Goal: Task Accomplishment & Management: Manage account settings

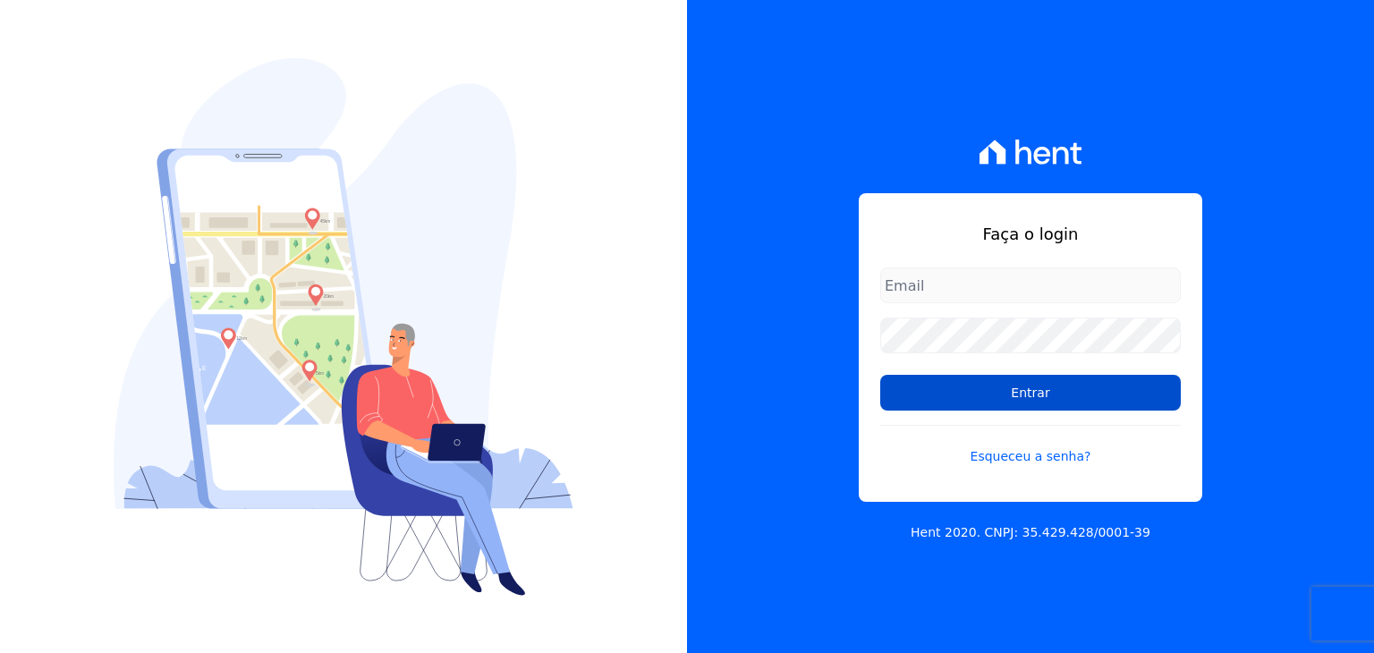
type input "[EMAIL_ADDRESS][DOMAIN_NAME]"
click at [1070, 402] on input "Entrar" at bounding box center [1030, 393] width 301 height 36
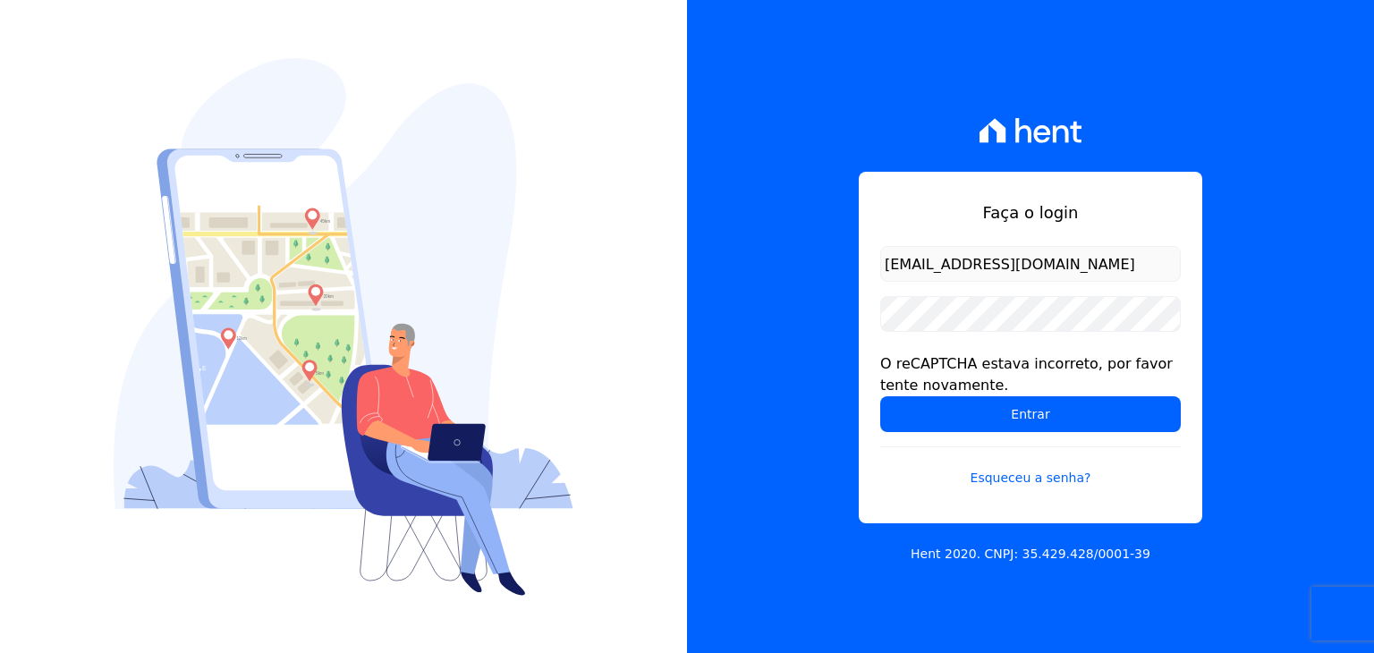
click at [1070, 402] on input "Entrar" at bounding box center [1030, 414] width 301 height 36
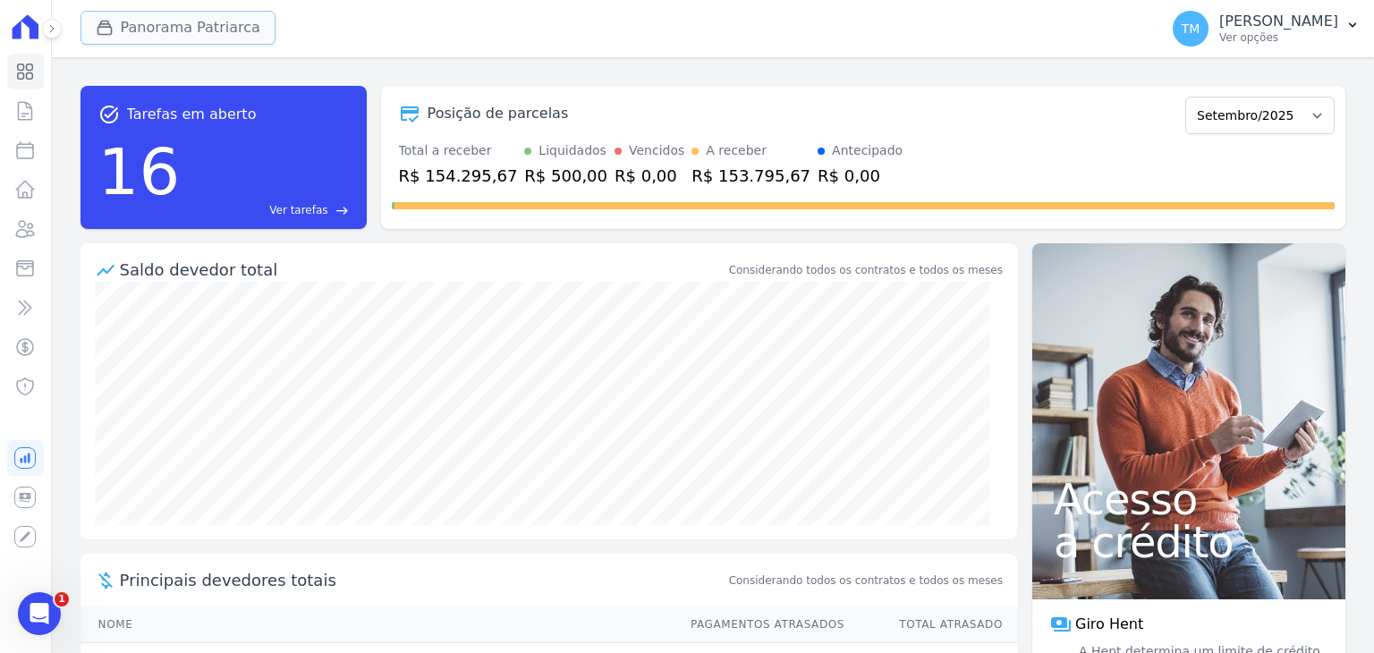
click at [138, 30] on button "Panorama Patriarca" at bounding box center [178, 28] width 195 height 34
click at [182, 22] on button "Panorama Patriarca" at bounding box center [178, 28] width 195 height 34
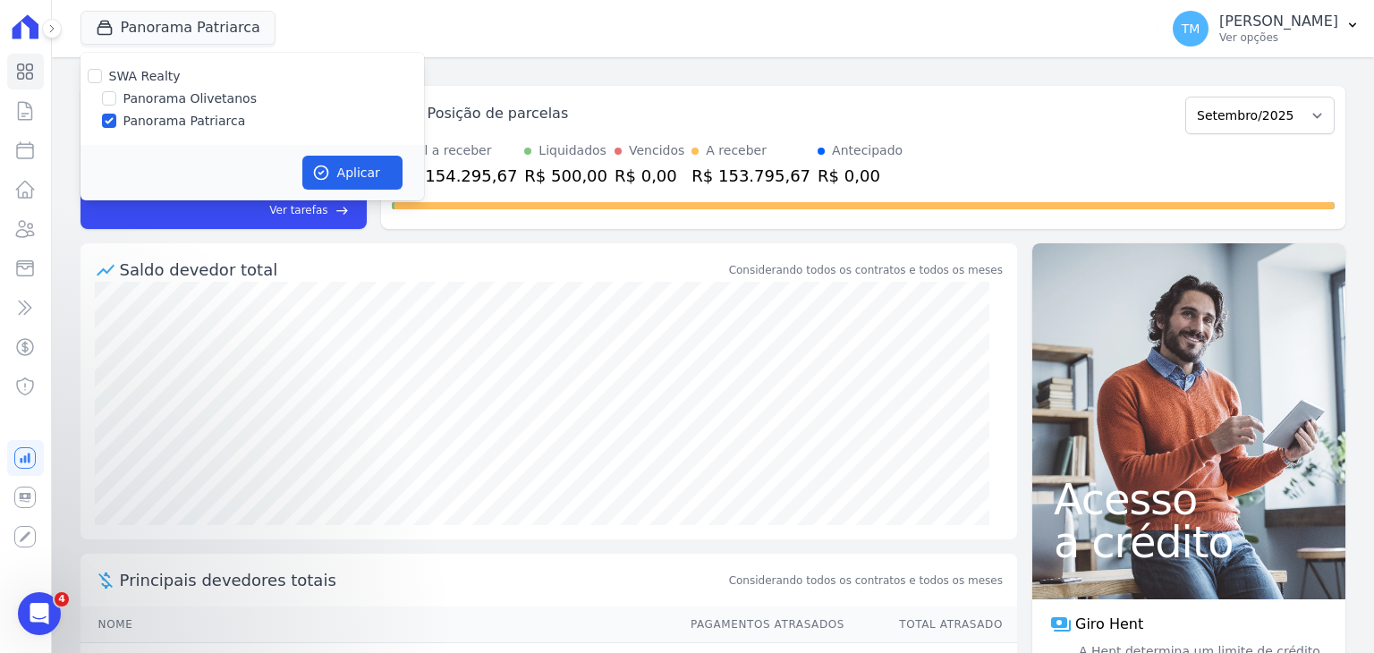
click at [182, 93] on label "Panorama Olivetanos" at bounding box center [189, 98] width 133 height 19
click at [116, 93] on input "Panorama Olivetanos" at bounding box center [109, 98] width 14 height 14
checkbox input "true"
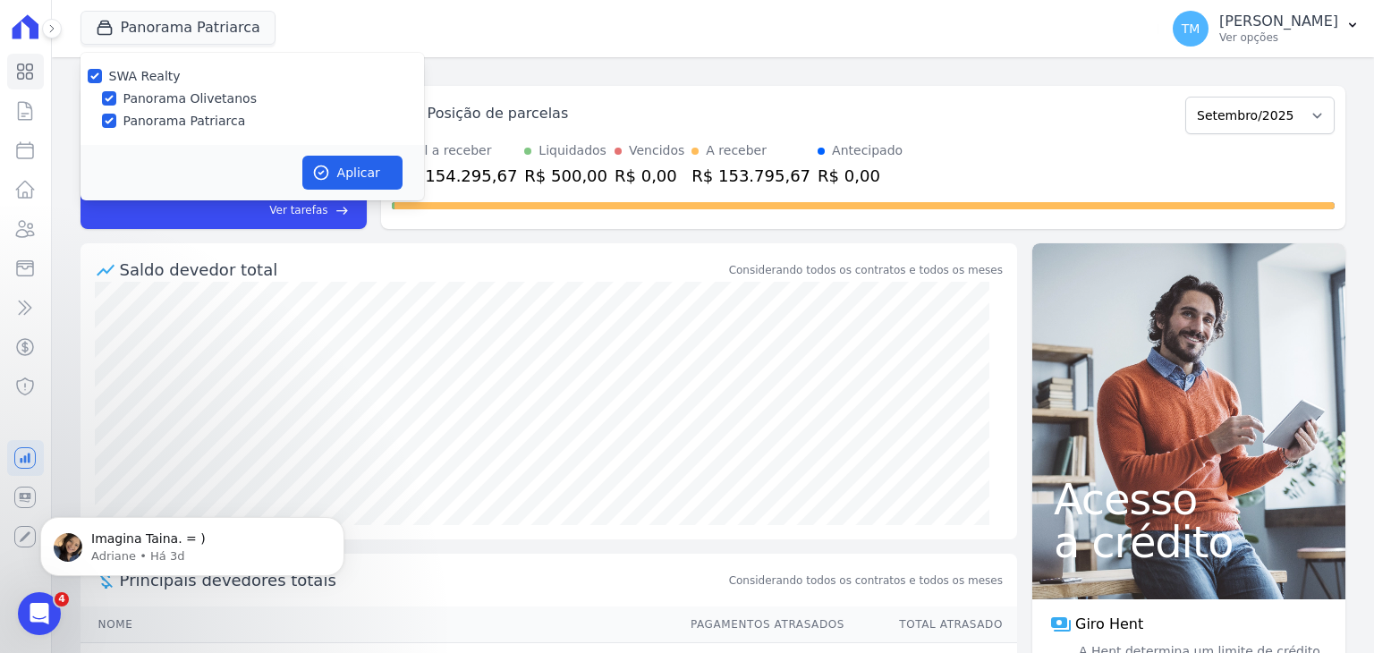
click at [179, 123] on label "Panorama Patriarca" at bounding box center [184, 121] width 123 height 19
click at [116, 123] on input "Panorama Patriarca" at bounding box center [109, 121] width 14 height 14
checkbox input "false"
click at [394, 173] on button "Aplicar" at bounding box center [352, 173] width 100 height 34
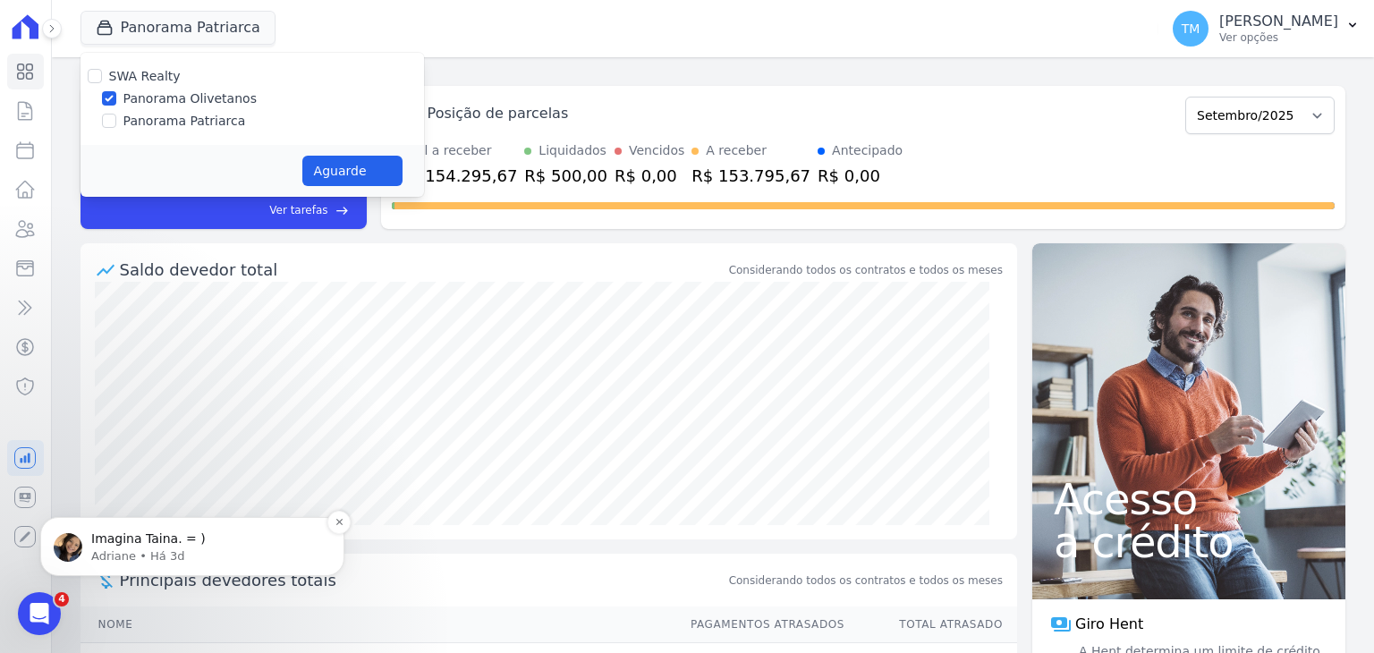
click at [136, 548] on p "Adriane • Há 3d" at bounding box center [206, 556] width 231 height 16
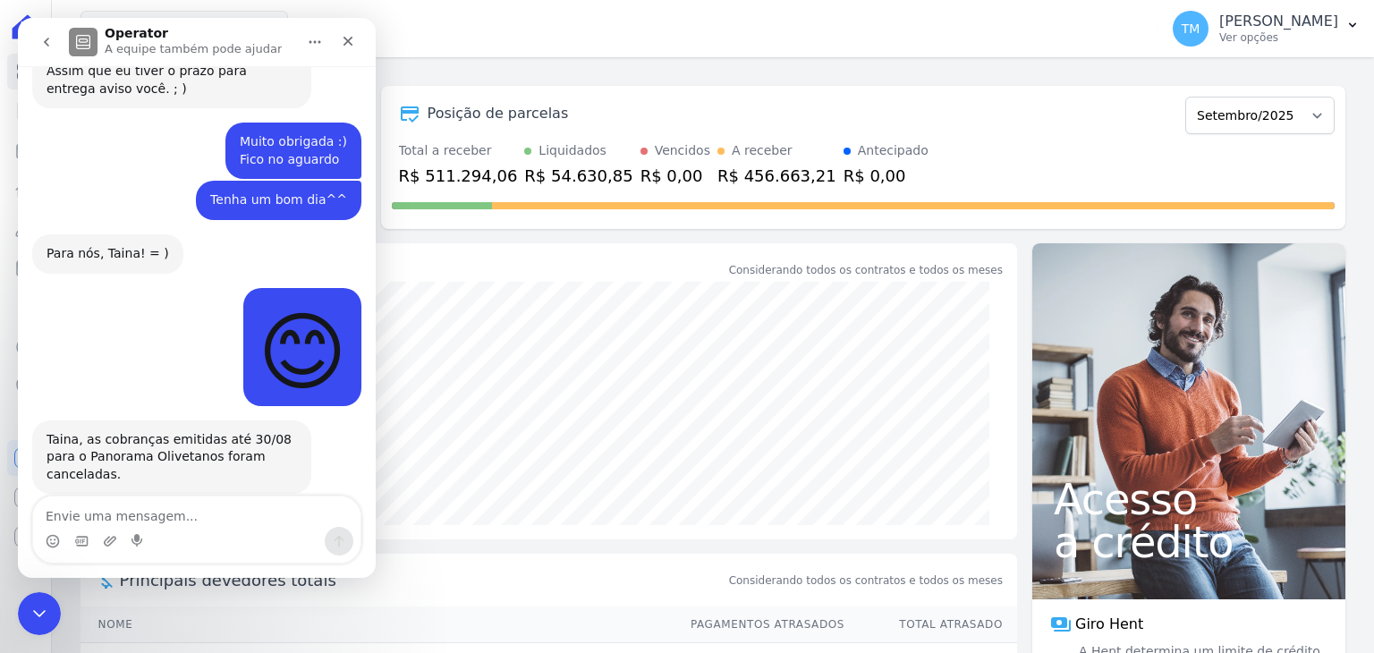
scroll to position [1082, 0]
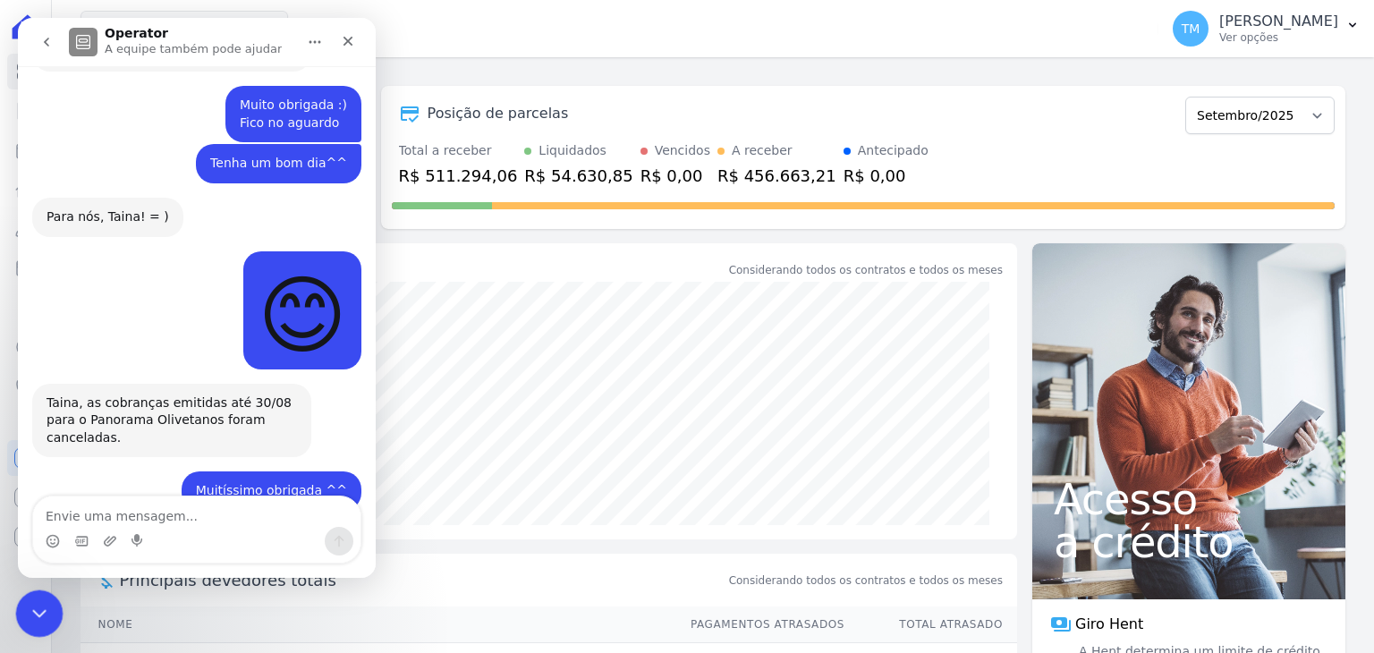
click at [26, 615] on icon "Encerramento do Messenger da Intercom" at bounding box center [36, 610] width 21 height 21
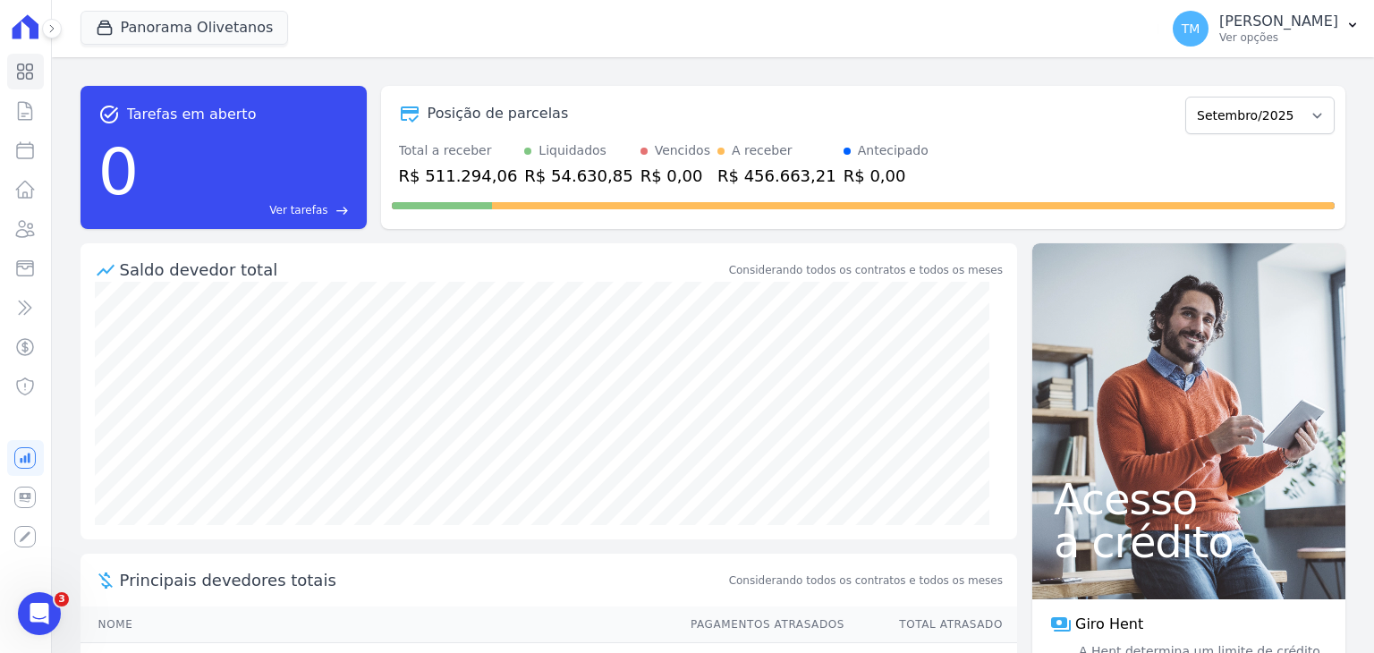
scroll to position [1081, 0]
click at [30, 267] on icon at bounding box center [24, 268] width 21 height 21
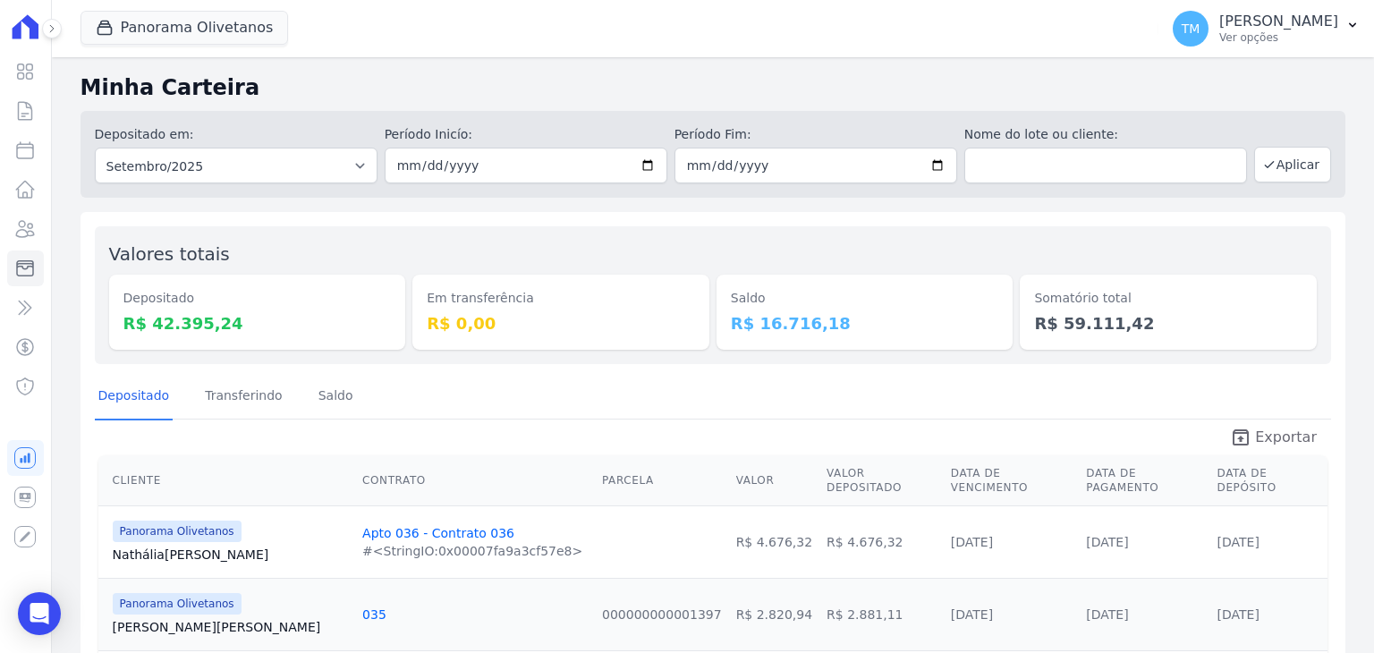
click at [1283, 430] on span "Exportar" at bounding box center [1286, 437] width 62 height 21
click at [1295, 23] on p "Taina Mendes Santos" at bounding box center [1278, 22] width 119 height 18
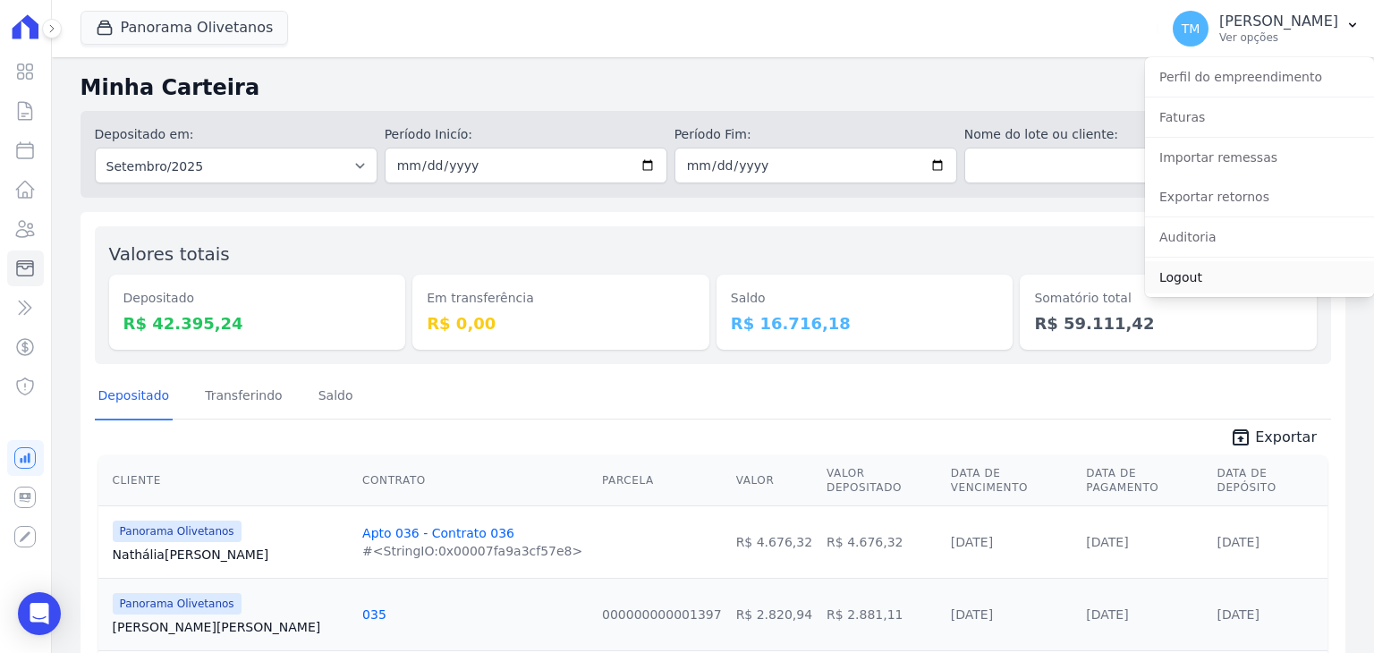
click at [1170, 281] on link "Logout" at bounding box center [1259, 277] width 229 height 32
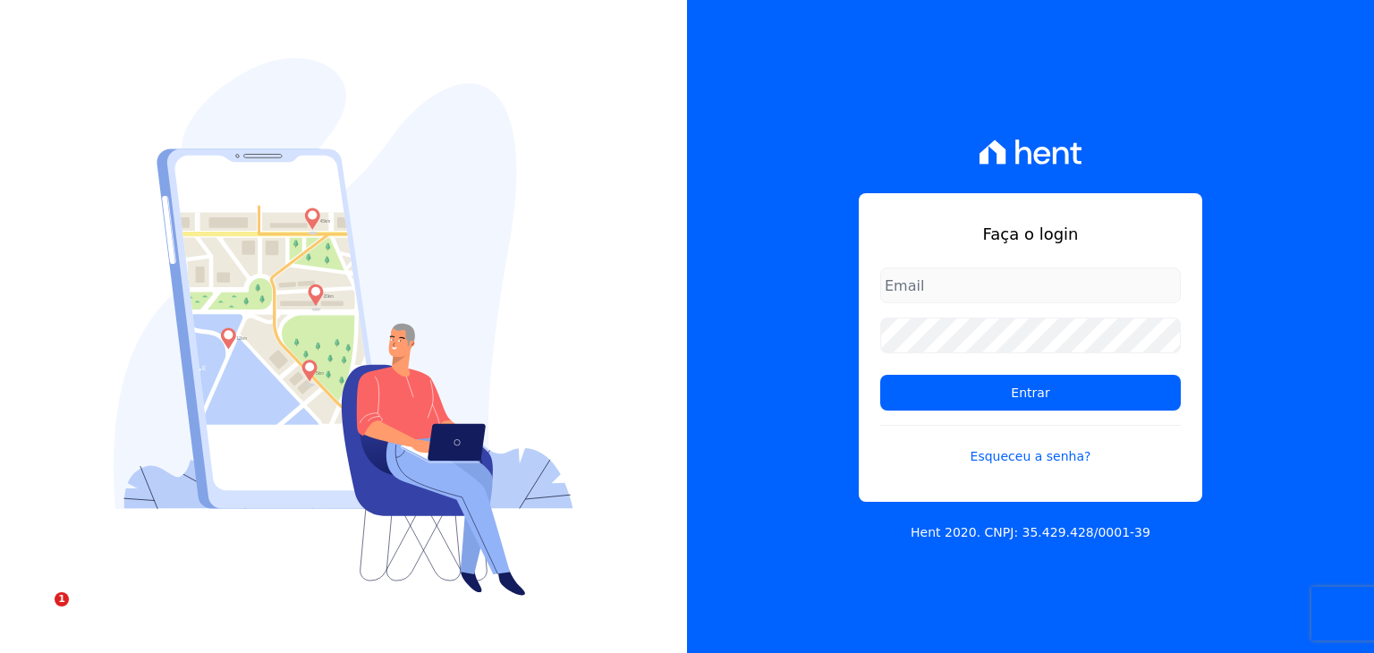
type input "[EMAIL_ADDRESS][DOMAIN_NAME]"
